Goal: Task Accomplishment & Management: Manage account settings

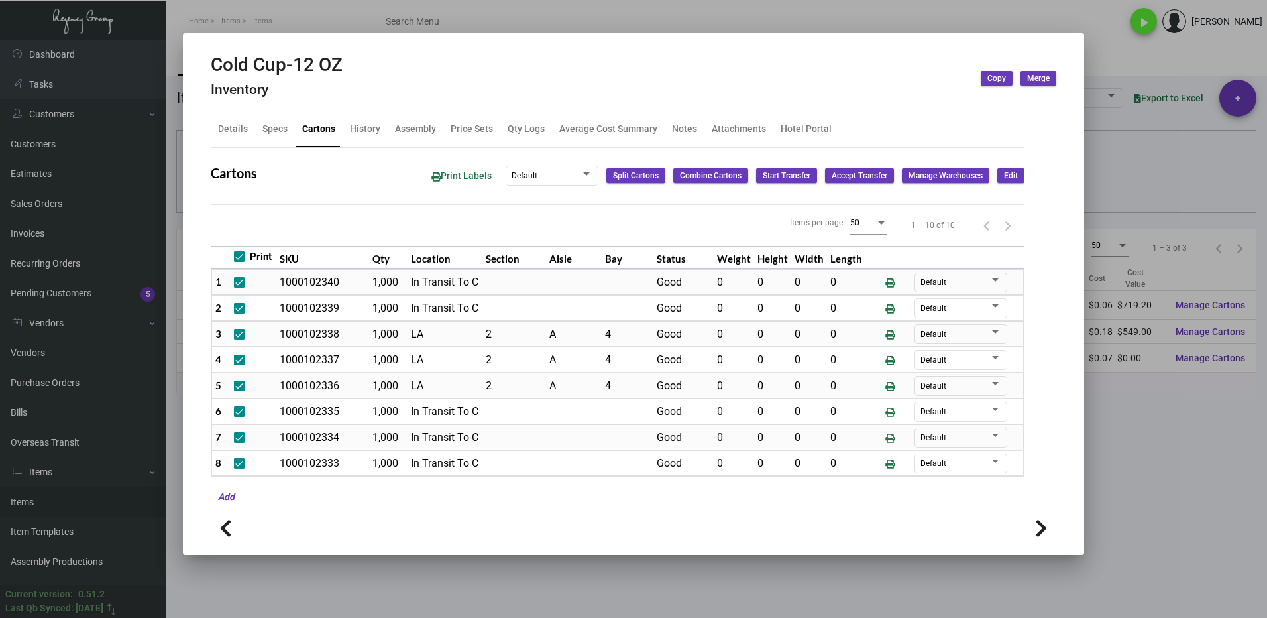
click at [1122, 409] on div at bounding box center [633, 309] width 1267 height 618
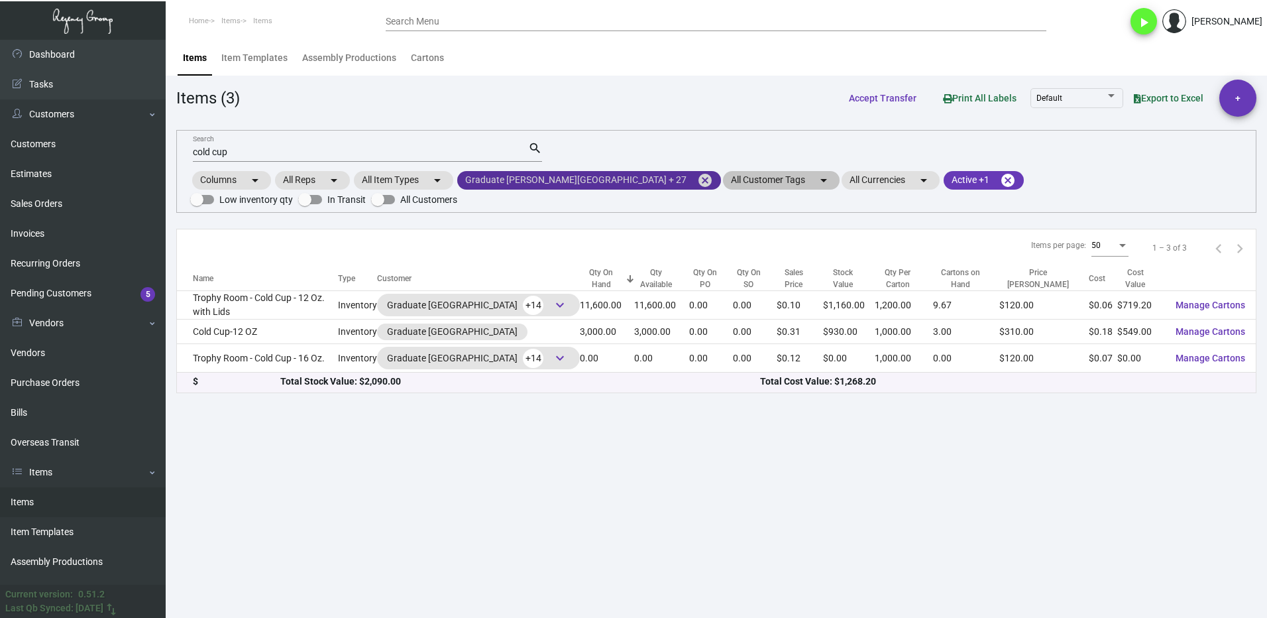
click at [697, 180] on mat-icon "cancel" at bounding box center [705, 180] width 16 height 16
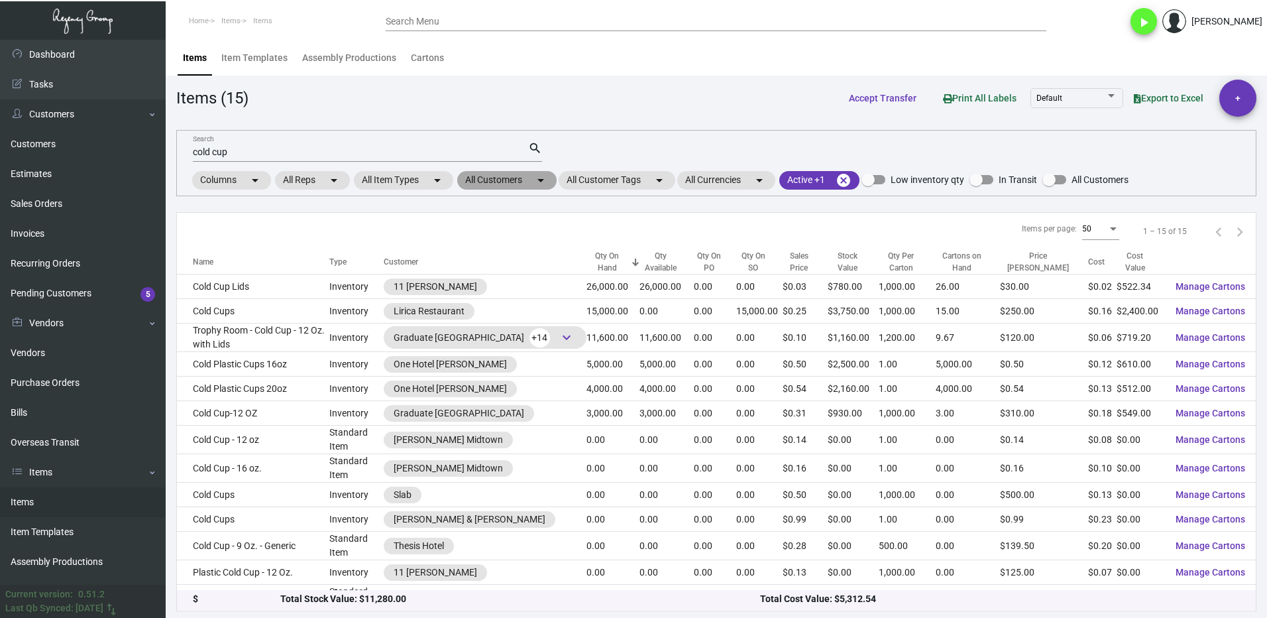
click at [495, 178] on mat-chip "All Customers arrow_drop_down" at bounding box center [506, 180] width 99 height 19
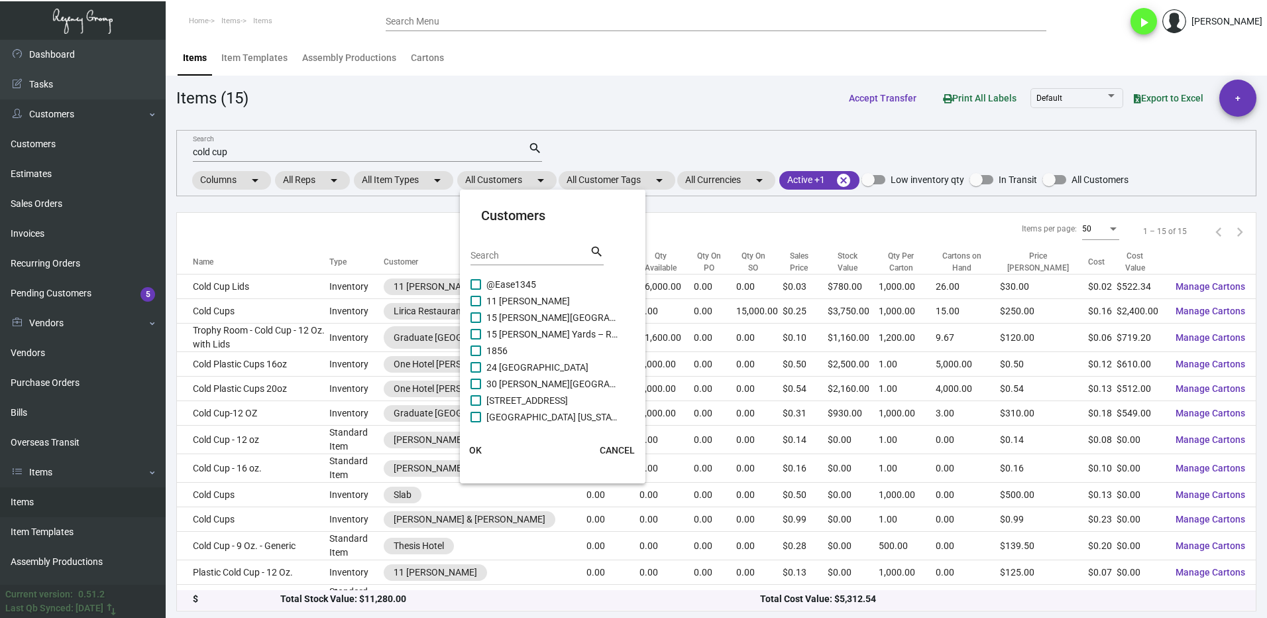
click at [243, 148] on div at bounding box center [633, 309] width 1267 height 618
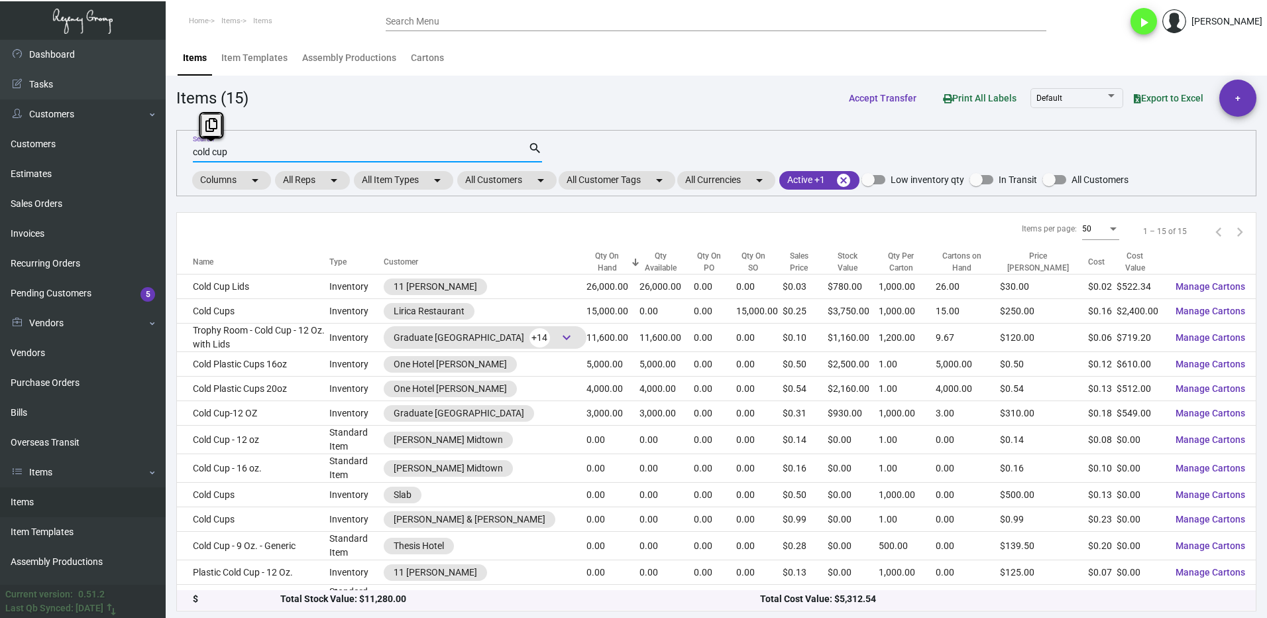
drag, startPoint x: 239, startPoint y: 151, endPoint x: 177, endPoint y: 152, distance: 61.6
click at [178, 152] on div "cold cup Search search Columns arrow_drop_down All Reps arrow_drop_down All Ite…" at bounding box center [716, 163] width 1080 height 66
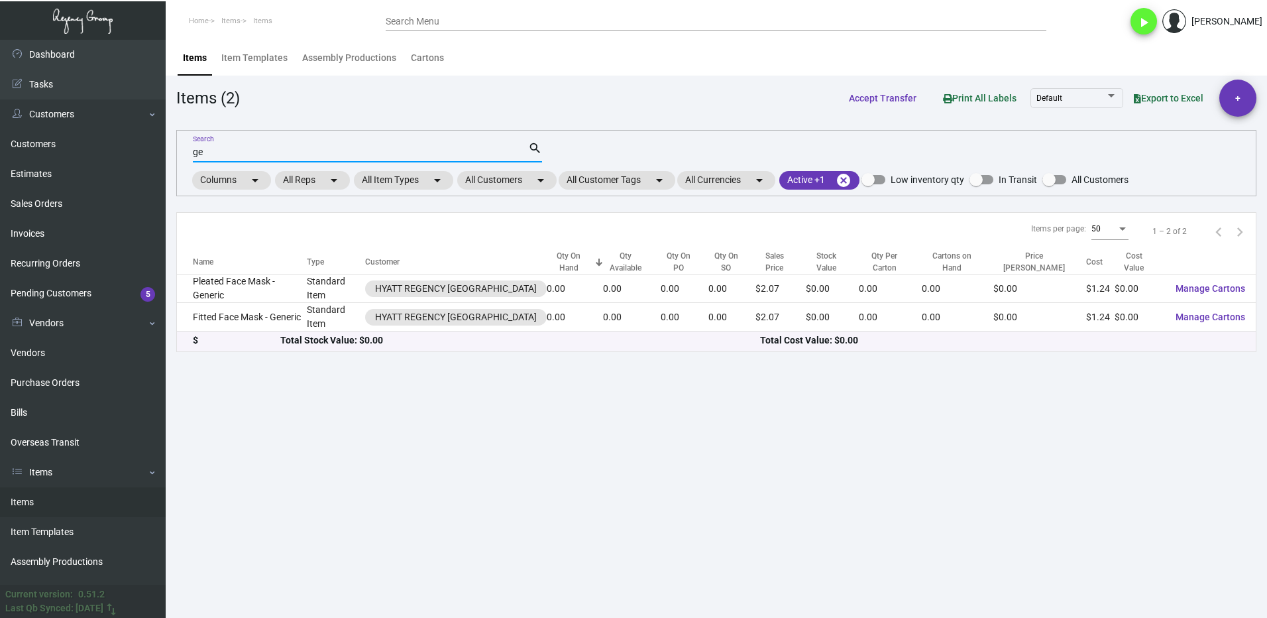
type input "g"
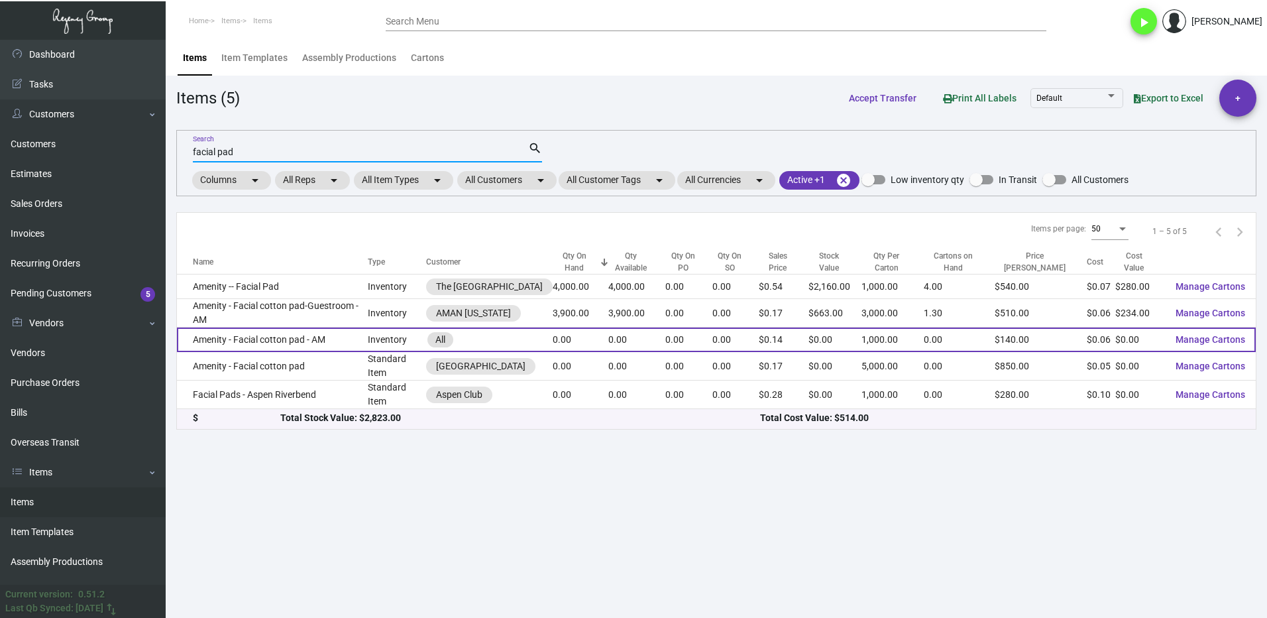
type input "facial pad"
click at [341, 338] on td "Amenity - Facial cotton pad - AM" at bounding box center [272, 339] width 191 height 25
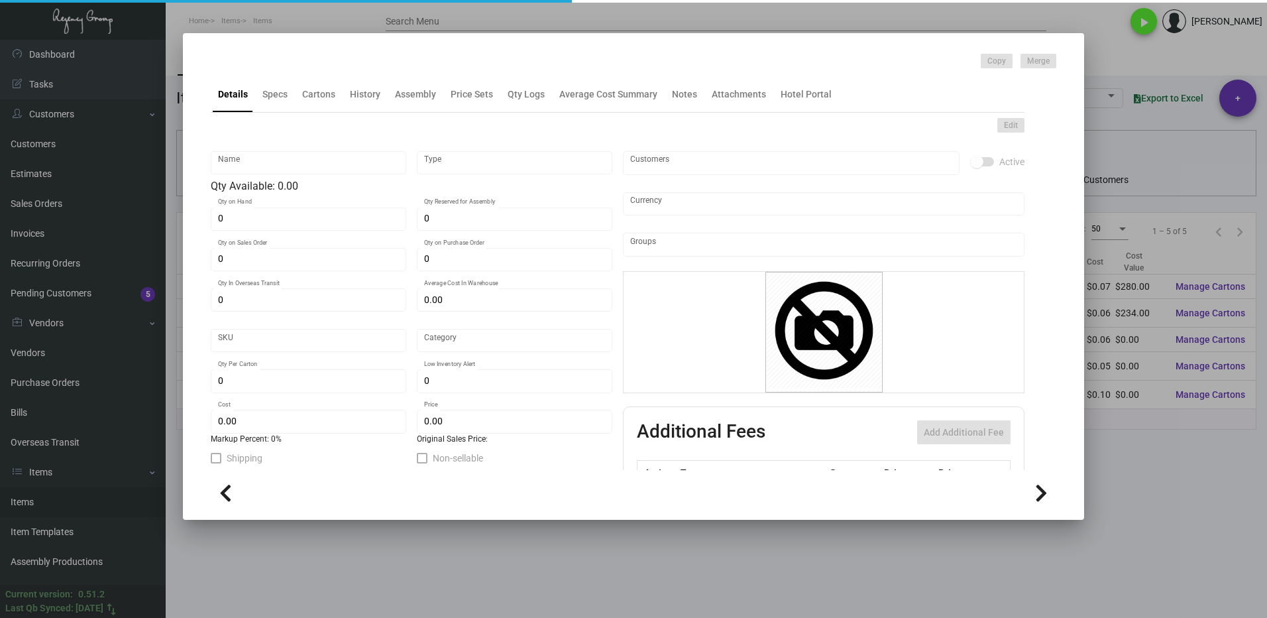
type input "Amenity - Facial cotton pad - AM"
type input "Inventory"
type input "$ 0.00"
type input "AMNY132"
type input "Overseas"
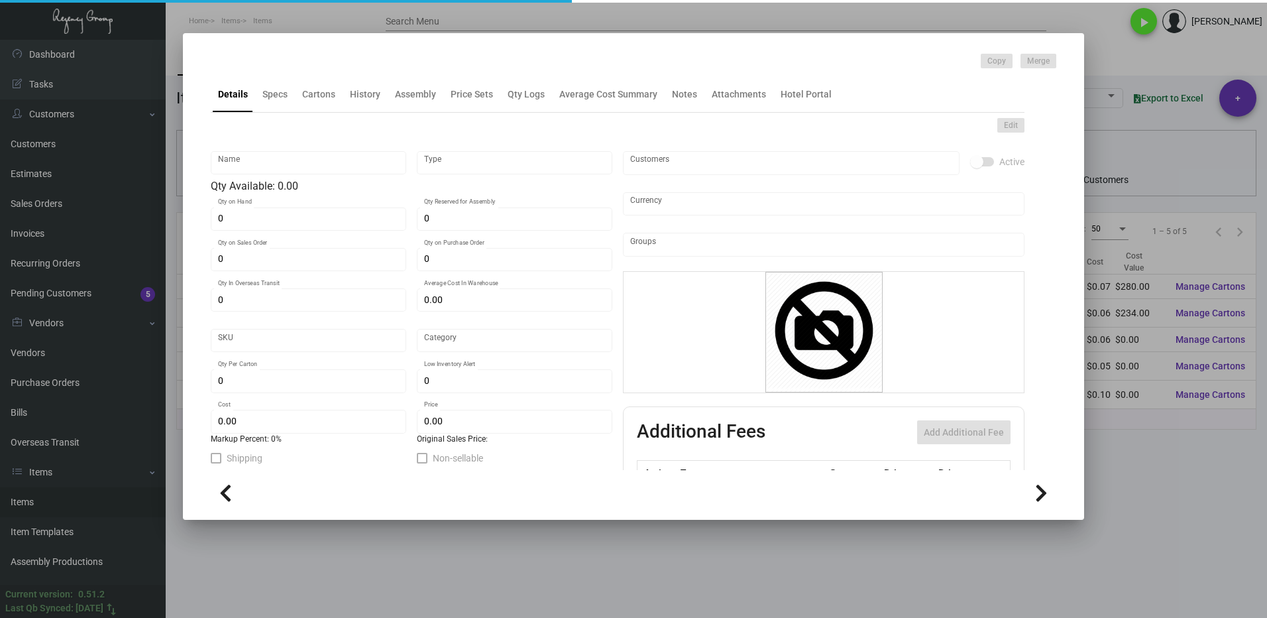
type input "1,000"
type input "$ 0.06"
type input "$ 0.14"
checkbox input "true"
type input "United States Dollar $"
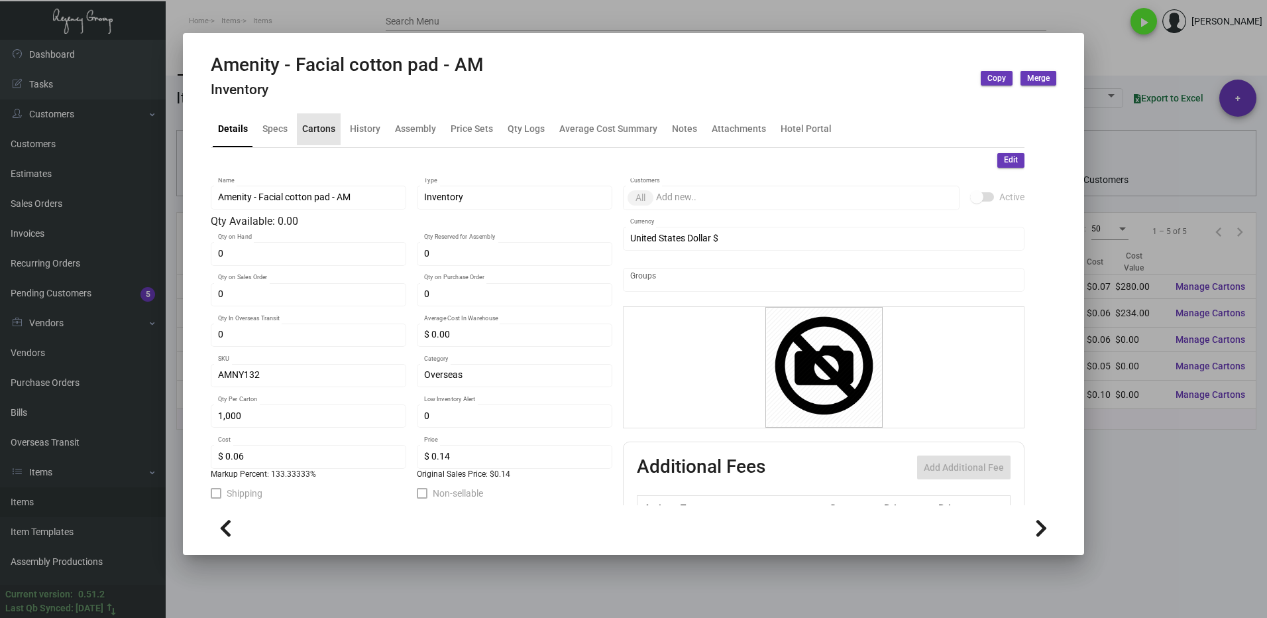
click at [330, 135] on div "Cartons" at bounding box center [318, 129] width 33 height 14
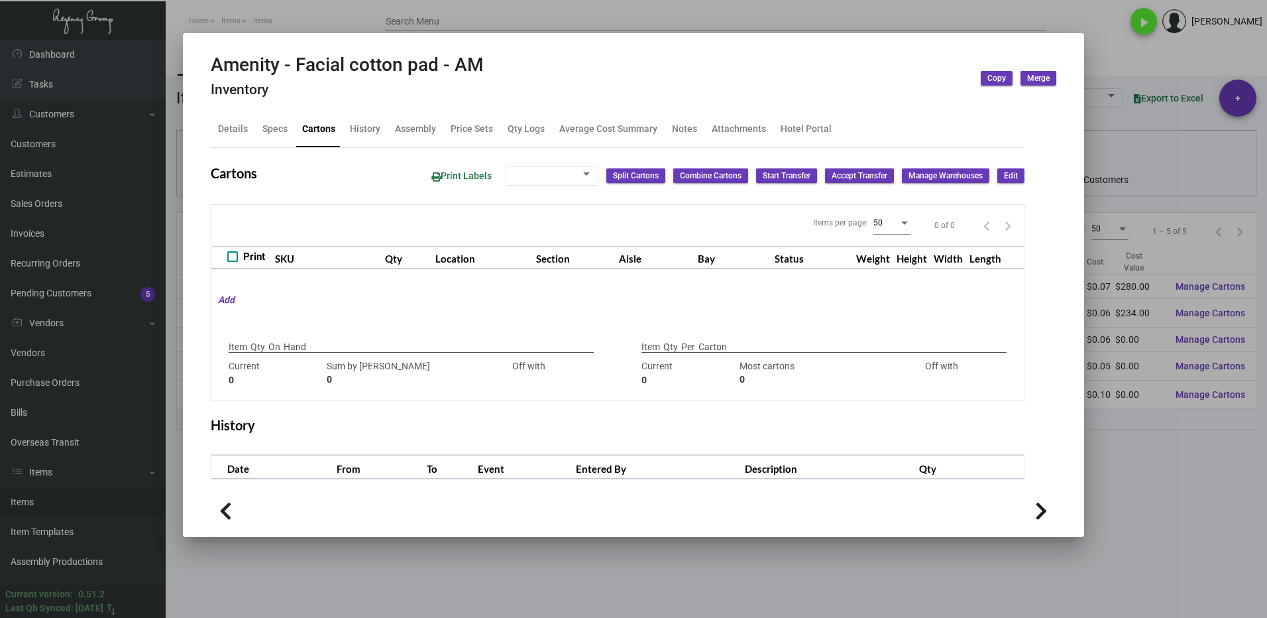
type input "0"
type input "1,000"
type input "1000"
type input "0"
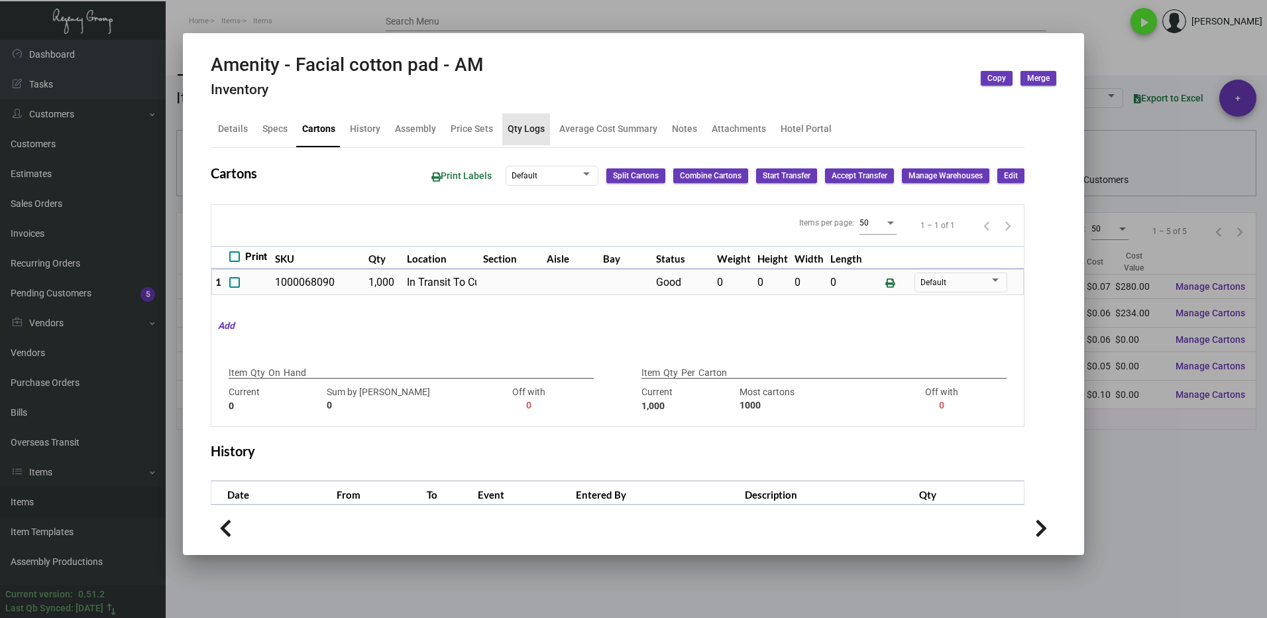
click at [532, 127] on div "Qty Logs" at bounding box center [526, 129] width 37 height 14
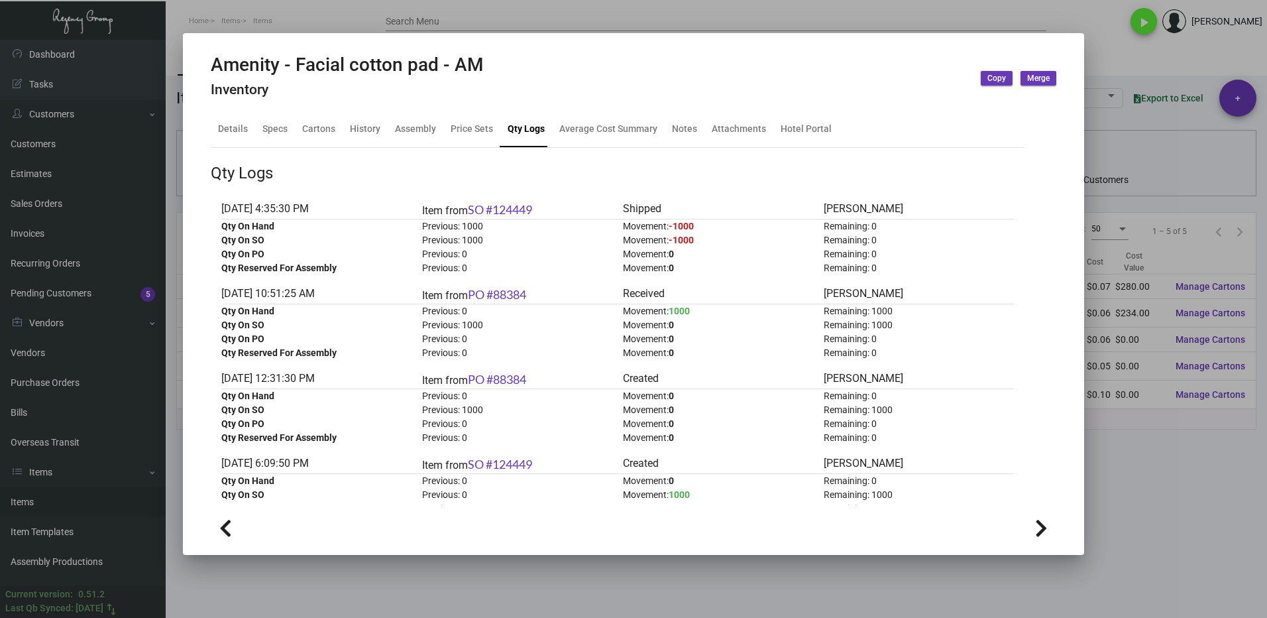
click at [1135, 526] on div at bounding box center [633, 309] width 1267 height 618
